Goal: Transaction & Acquisition: Purchase product/service

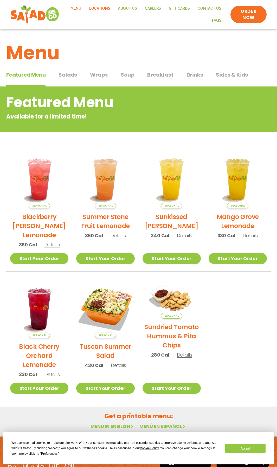
click at [98, 9] on link "Locations" at bounding box center [99, 9] width 29 height 12
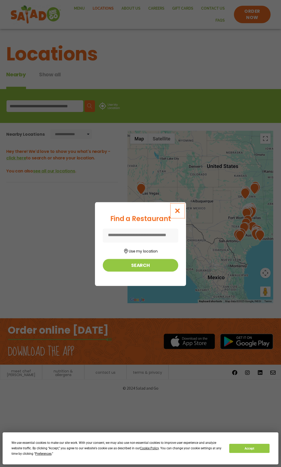
click at [178, 211] on icon "Close modal" at bounding box center [177, 210] width 7 height 5
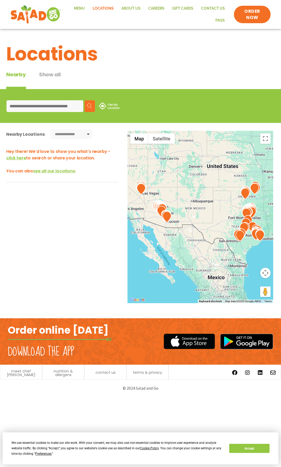
click at [22, 106] on input at bounding box center [45, 106] width 77 height 12
type input "*****"
click at [87, 108] on img at bounding box center [89, 105] width 5 height 5
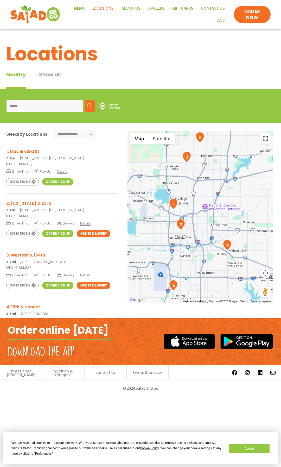
click at [48, 183] on link "Order Pickup" at bounding box center [57, 181] width 31 height 7
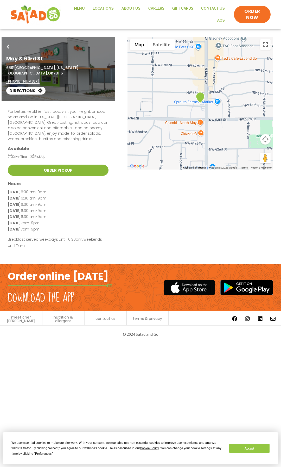
click at [71, 165] on link "Order Pickup" at bounding box center [58, 170] width 101 height 11
click at [77, 8] on link "Menu" at bounding box center [79, 9] width 19 height 12
click at [79, 8] on link "Menu" at bounding box center [79, 9] width 19 height 12
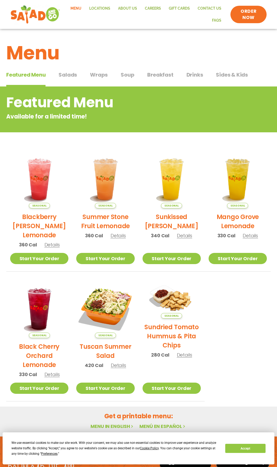
click at [68, 76] on span "Salads" at bounding box center [68, 75] width 18 height 8
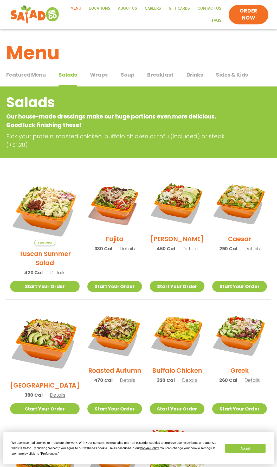
click at [255, 12] on span "ORDER NOW" at bounding box center [249, 15] width 28 height 14
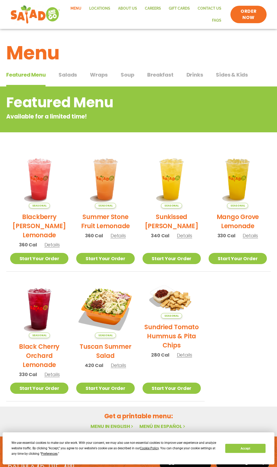
click at [72, 77] on span "Salads" at bounding box center [68, 75] width 18 height 8
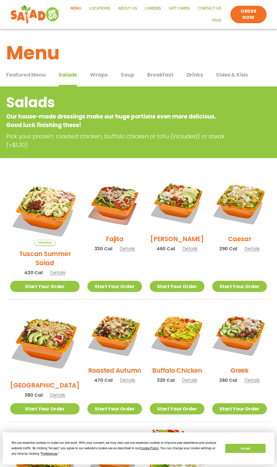
click at [14, 77] on span "Featured Menu" at bounding box center [25, 75] width 39 height 8
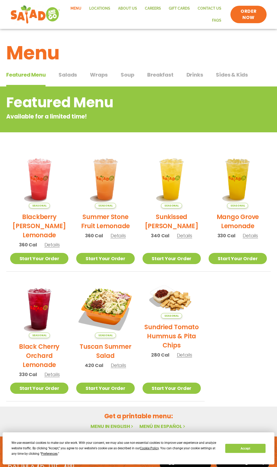
click at [73, 76] on span "Salads" at bounding box center [68, 75] width 18 height 8
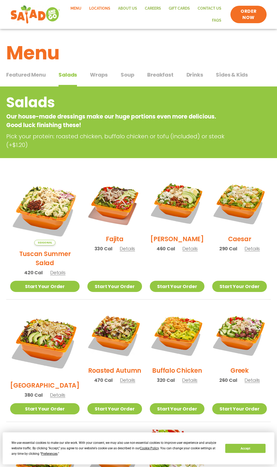
click at [102, 8] on link "Locations" at bounding box center [99, 9] width 29 height 12
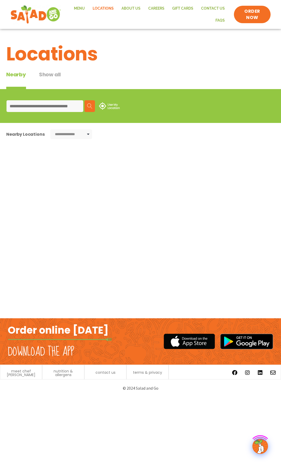
type input "*****"
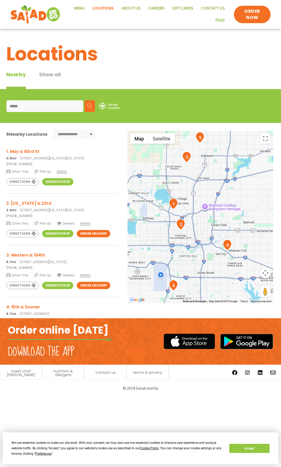
click at [12, 149] on h3 "1. May & 63rd St" at bounding box center [62, 151] width 112 height 7
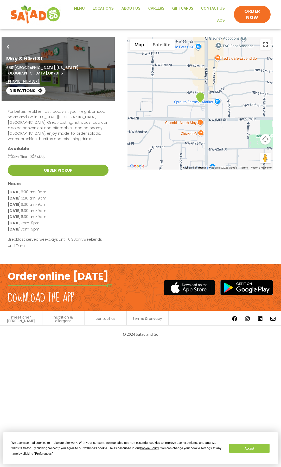
click at [32, 165] on link "Order Pickup" at bounding box center [58, 170] width 101 height 11
click at [256, 16] on span "ORDER NOW" at bounding box center [252, 15] width 29 height 14
